Goal: Task Accomplishment & Management: Manage account settings

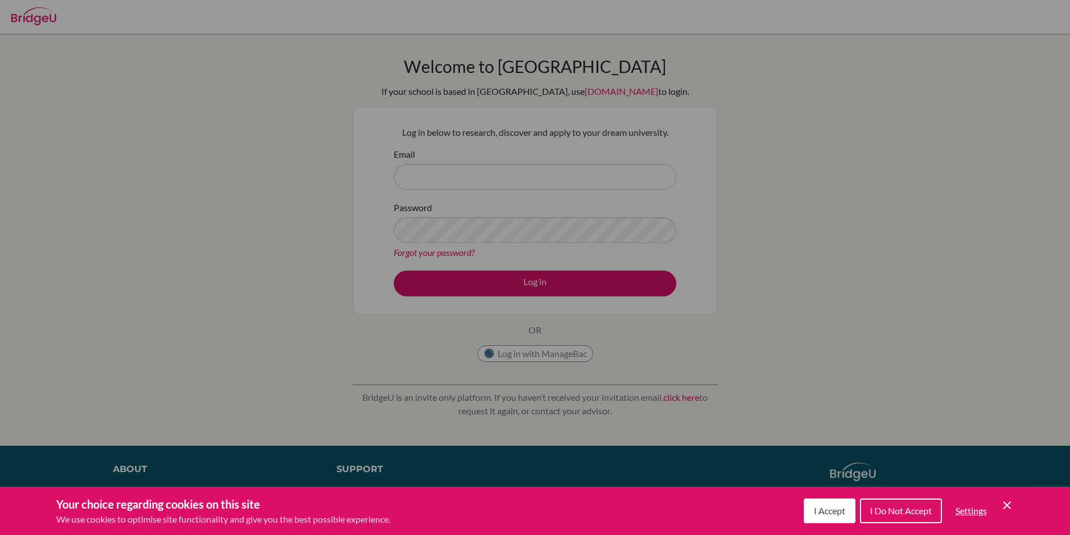
click at [828, 511] on span "I Accept" at bounding box center [829, 510] width 31 height 11
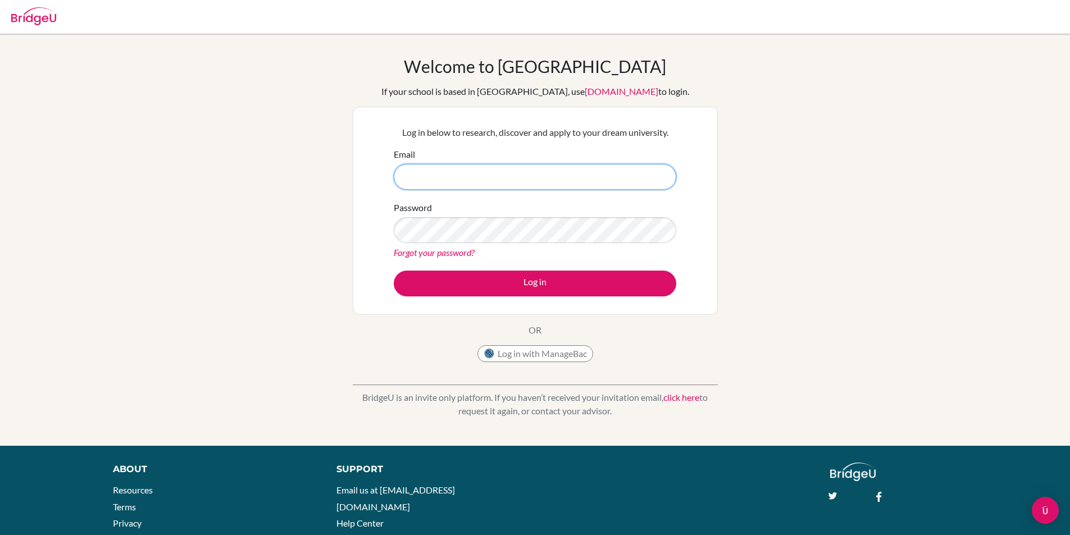
click at [477, 185] on input "Email" at bounding box center [535, 177] width 283 height 26
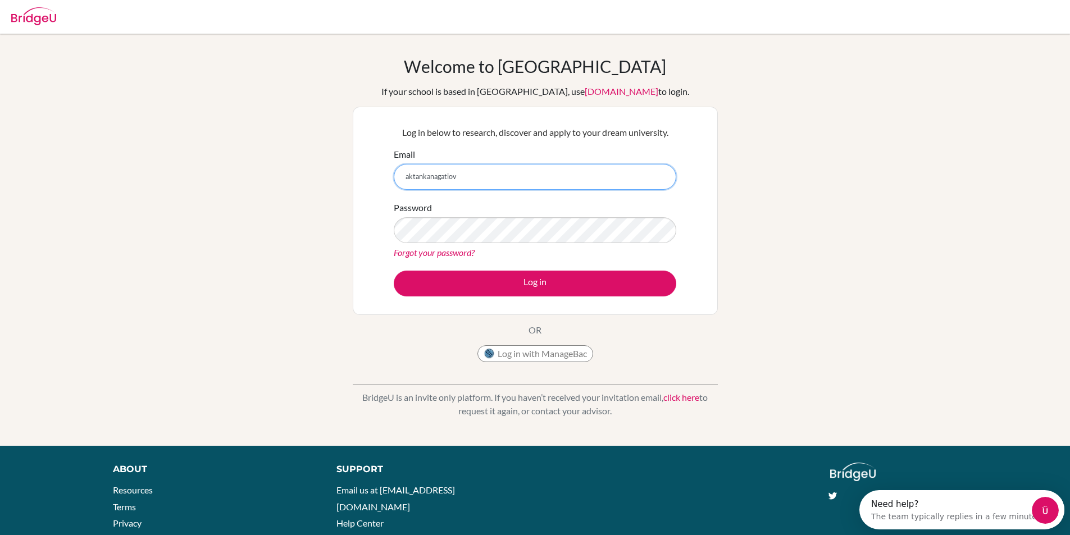
click at [448, 177] on input "aktankanagatiov" at bounding box center [535, 177] width 283 height 26
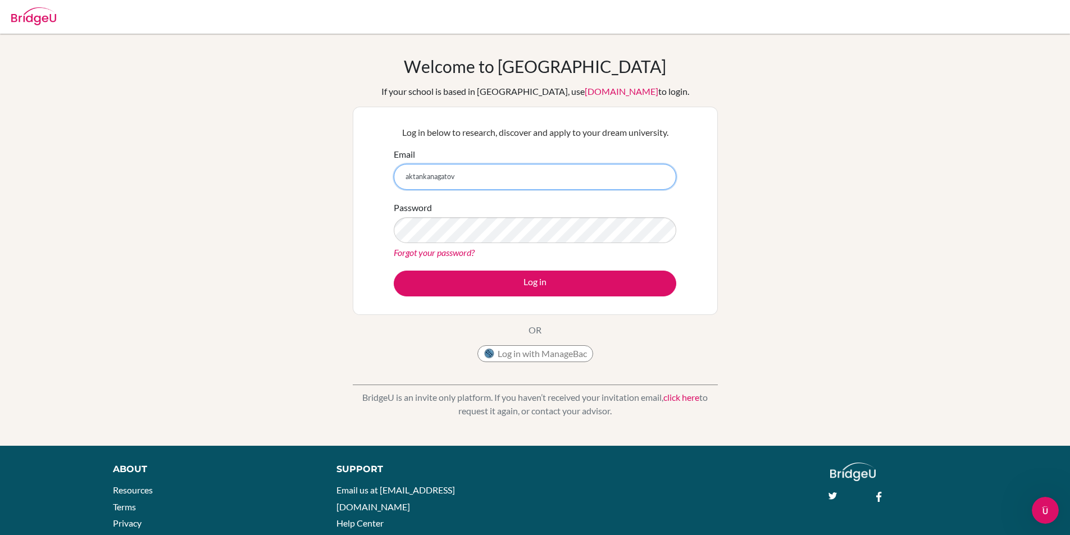
click at [458, 179] on input "aktankanagatov" at bounding box center [535, 177] width 283 height 26
type input "[EMAIL_ADDRESS][DOMAIN_NAME]"
click at [394, 271] on button "Log in" at bounding box center [535, 284] width 283 height 26
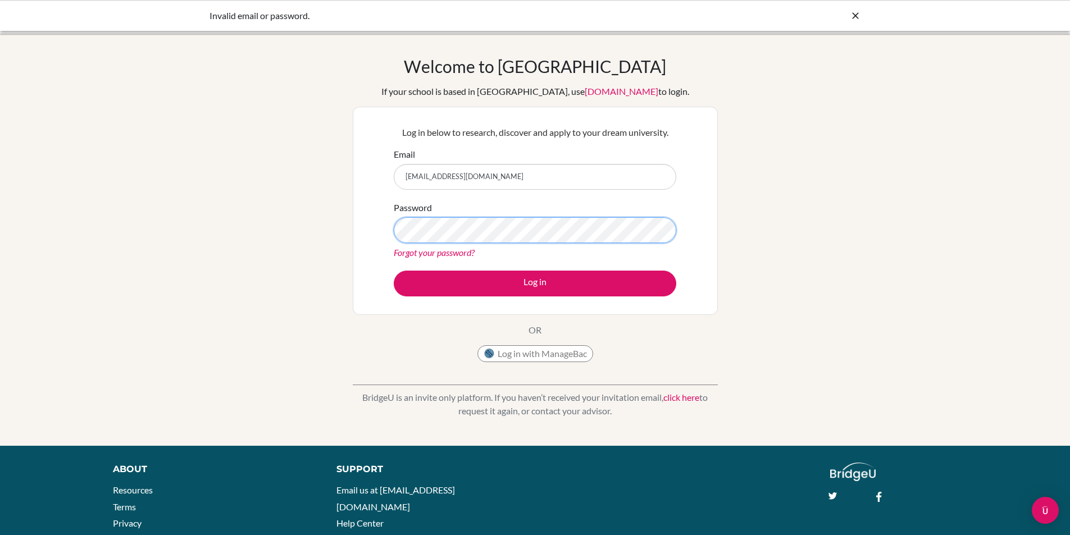
click at [394, 271] on button "Log in" at bounding box center [535, 284] width 283 height 26
click at [464, 256] on link "Forgot your password?" at bounding box center [434, 252] width 81 height 11
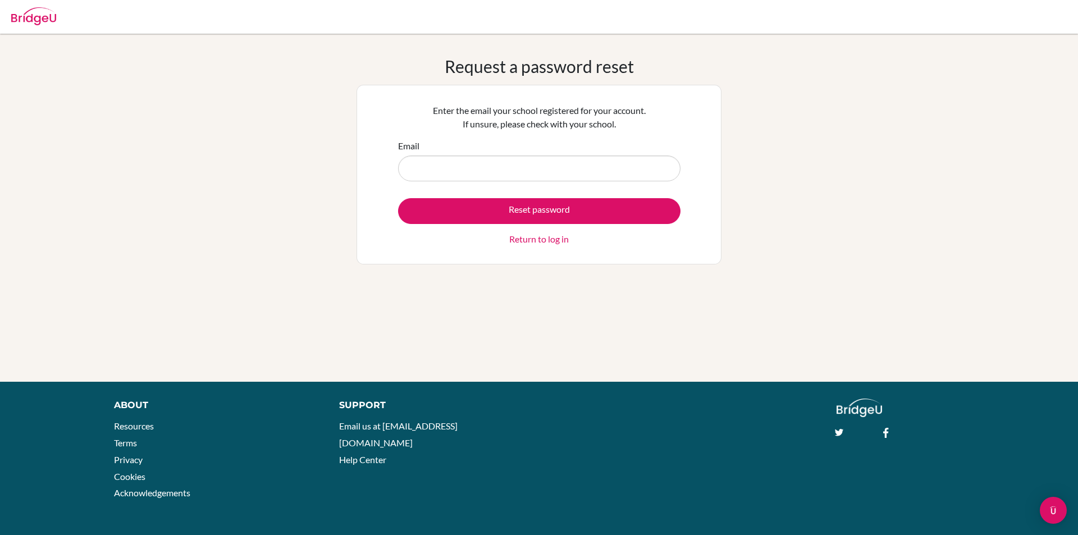
click at [443, 166] on input "Email" at bounding box center [539, 169] width 283 height 26
type input "[EMAIL_ADDRESS][DOMAIN_NAME]"
click at [455, 197] on form "Email [EMAIL_ADDRESS][DOMAIN_NAME] Reset password Return to log in" at bounding box center [539, 192] width 283 height 107
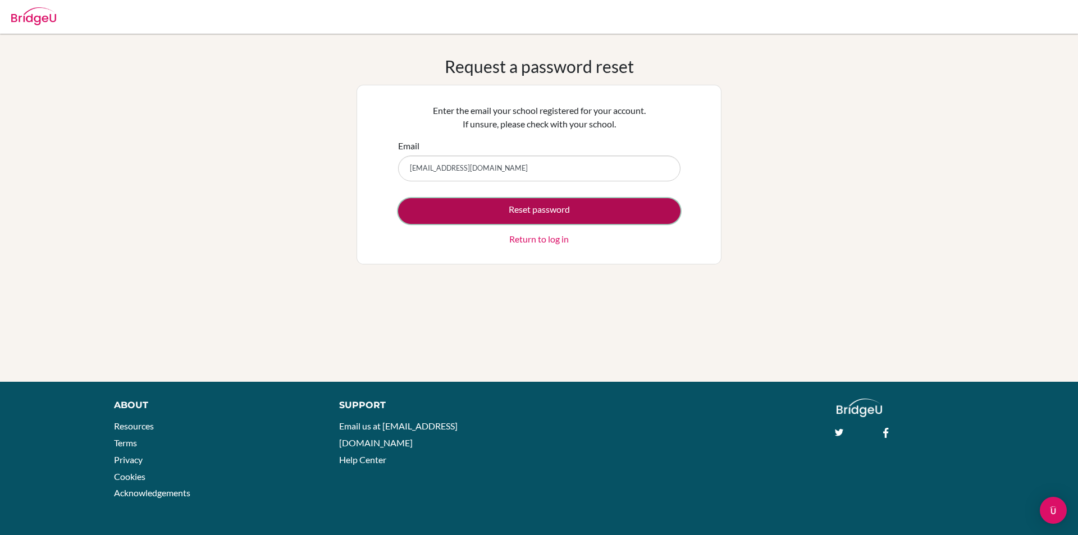
click at [472, 210] on button "Reset password" at bounding box center [539, 211] width 283 height 26
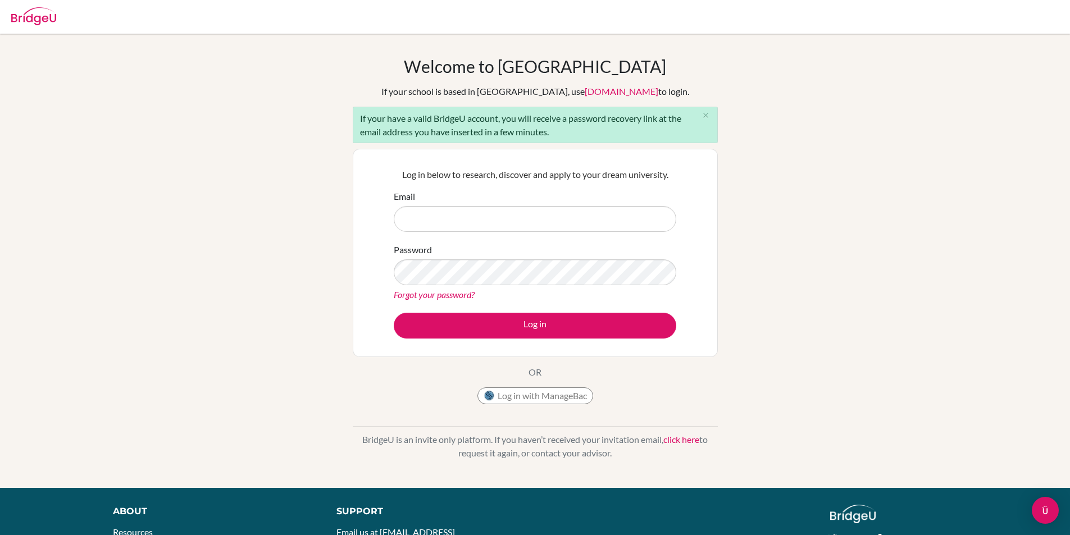
click at [570, 220] on input "Email" at bounding box center [535, 219] width 283 height 26
type input "[EMAIL_ADDRESS][DOMAIN_NAME]"
click at [394, 313] on button "Log in" at bounding box center [535, 326] width 283 height 26
